Goal: Task Accomplishment & Management: Manage account settings

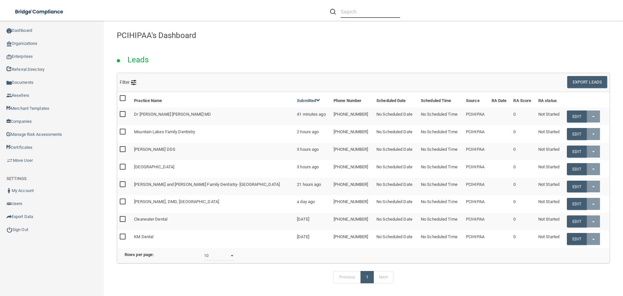
click at [351, 11] on input "text" at bounding box center [370, 12] width 59 height 12
click at [26, 42] on link "Organizations" at bounding box center [52, 43] width 104 height 13
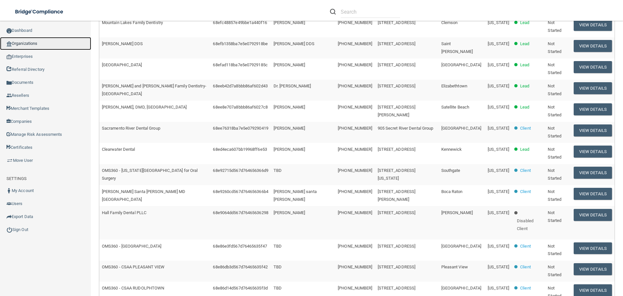
scroll to position [132, 0]
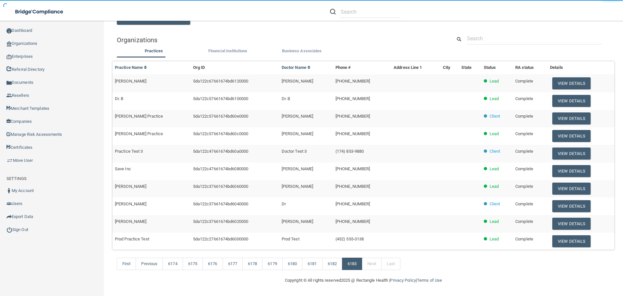
scroll to position [44, 0]
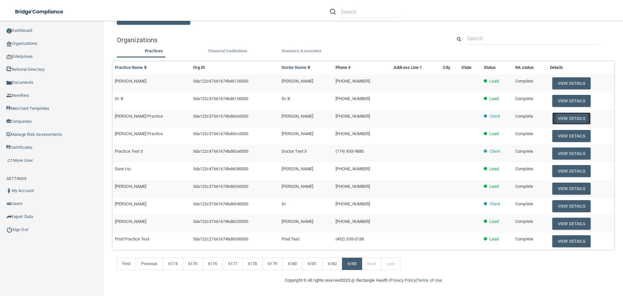
click at [554, 118] on button "View Details" at bounding box center [571, 118] width 38 height 12
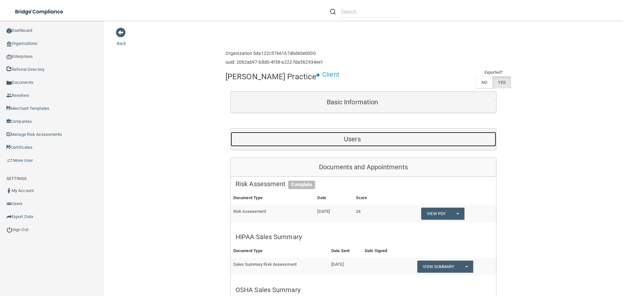
click at [318, 138] on h5 "Users" at bounding box center [353, 138] width 234 height 7
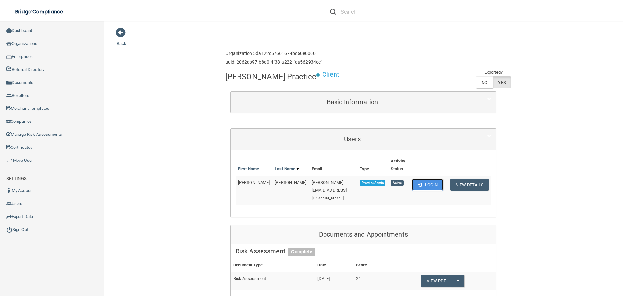
click at [424, 182] on button "Login" at bounding box center [427, 184] width 31 height 12
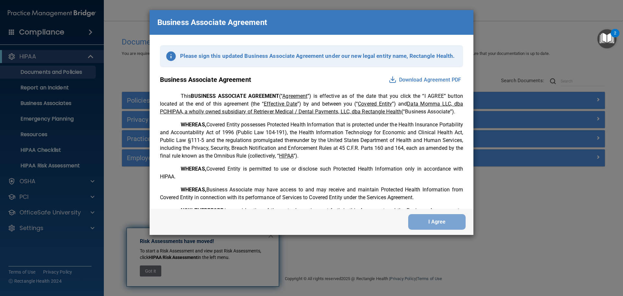
scroll to position [1323, 0]
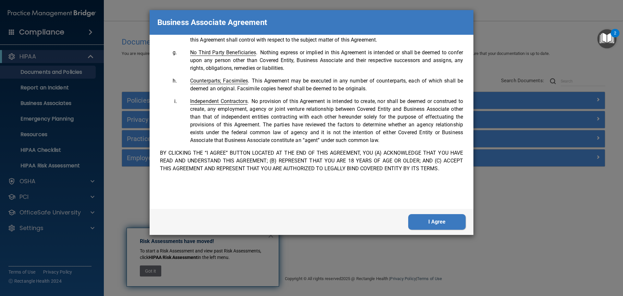
click at [430, 220] on button "I Agree" at bounding box center [436, 222] width 57 height 16
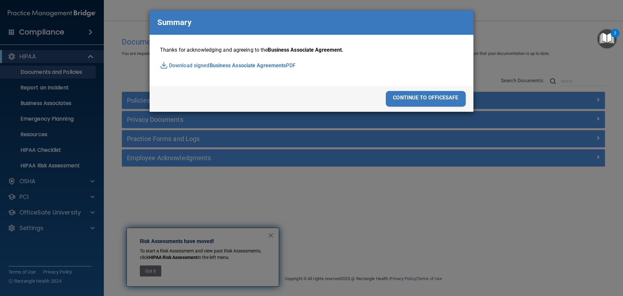
click at [442, 101] on div "continue to officesafe" at bounding box center [426, 99] width 80 height 16
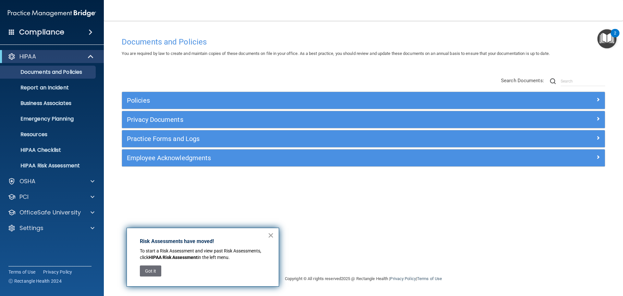
click at [268, 235] on button "×" at bounding box center [271, 235] width 6 height 10
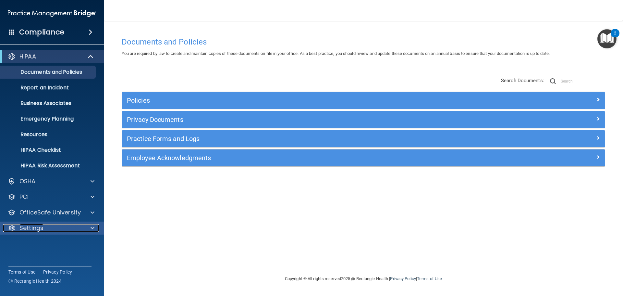
click at [34, 230] on p "Settings" at bounding box center [31, 228] width 24 height 8
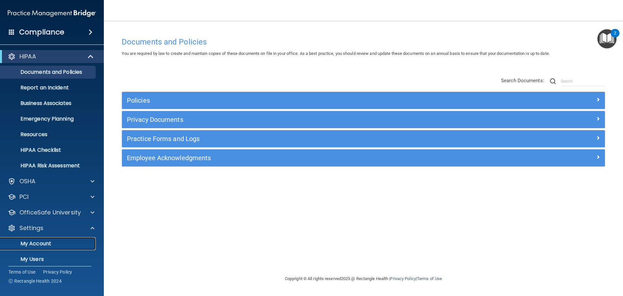
click at [44, 241] on p "My Account" at bounding box center [48, 243] width 89 height 6
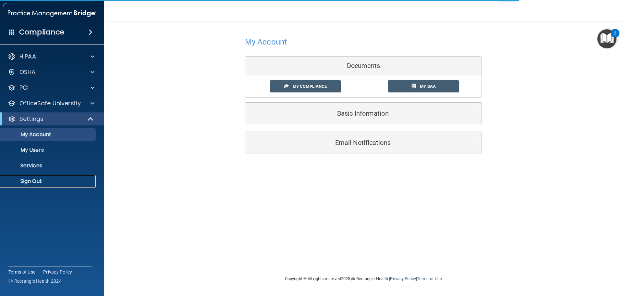
click at [32, 184] on p "Sign Out" at bounding box center [48, 181] width 89 height 6
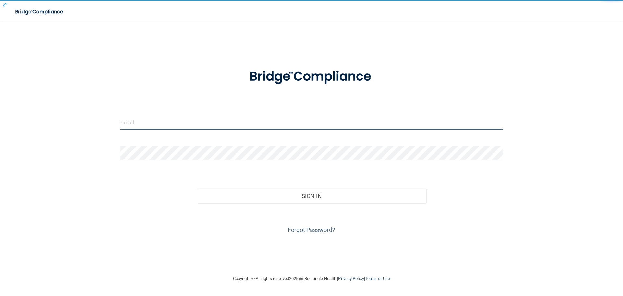
type input "bcuggy@rectanglehealth.com"
